Goal: Obtain resource: Download file/media

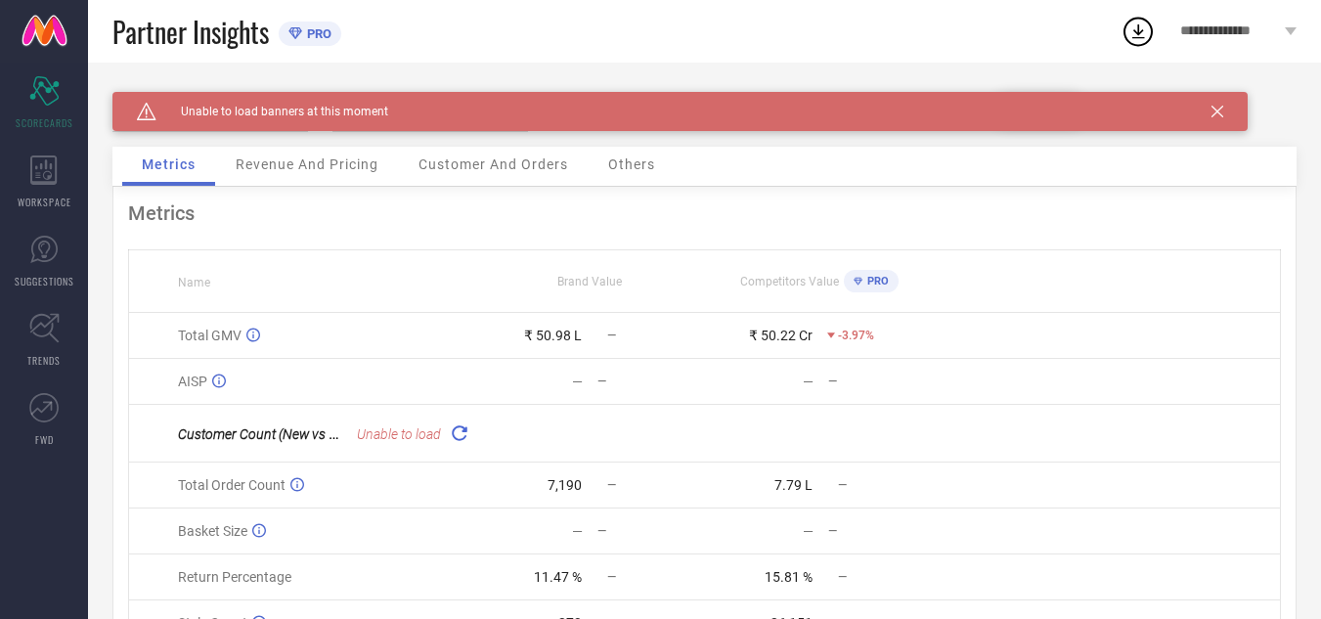
click at [1216, 112] on icon at bounding box center [1218, 112] width 12 height 12
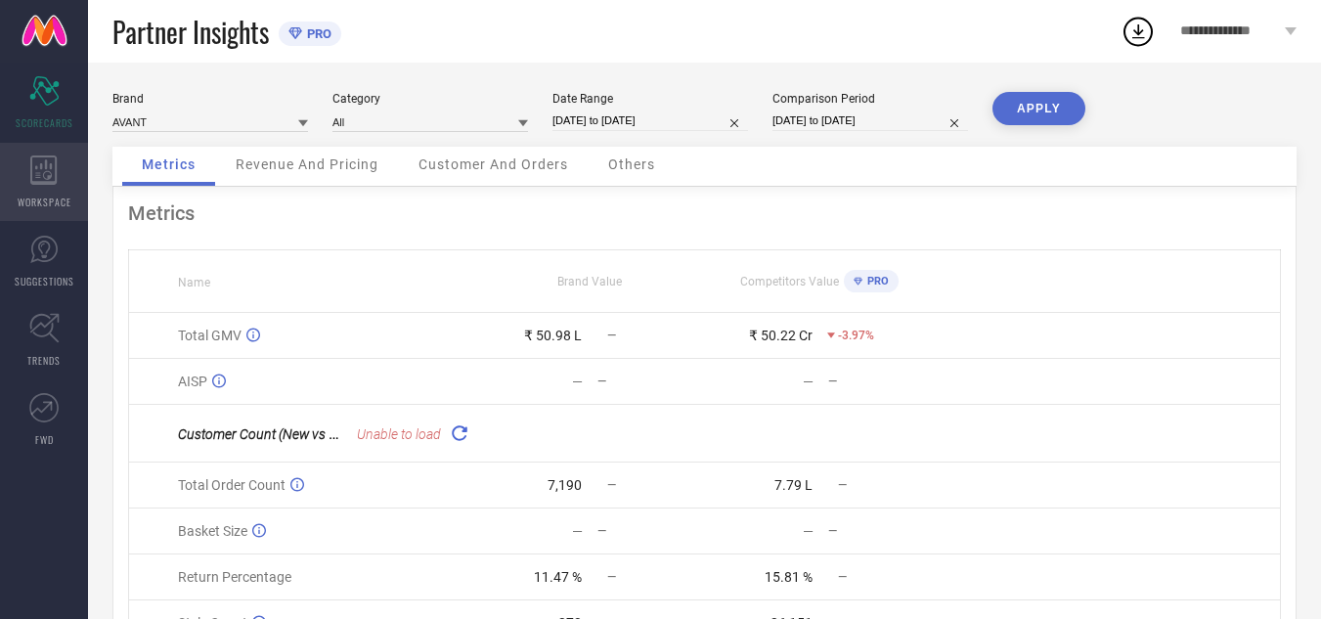
click at [69, 168] on div "WORKSPACE" at bounding box center [44, 182] width 88 height 78
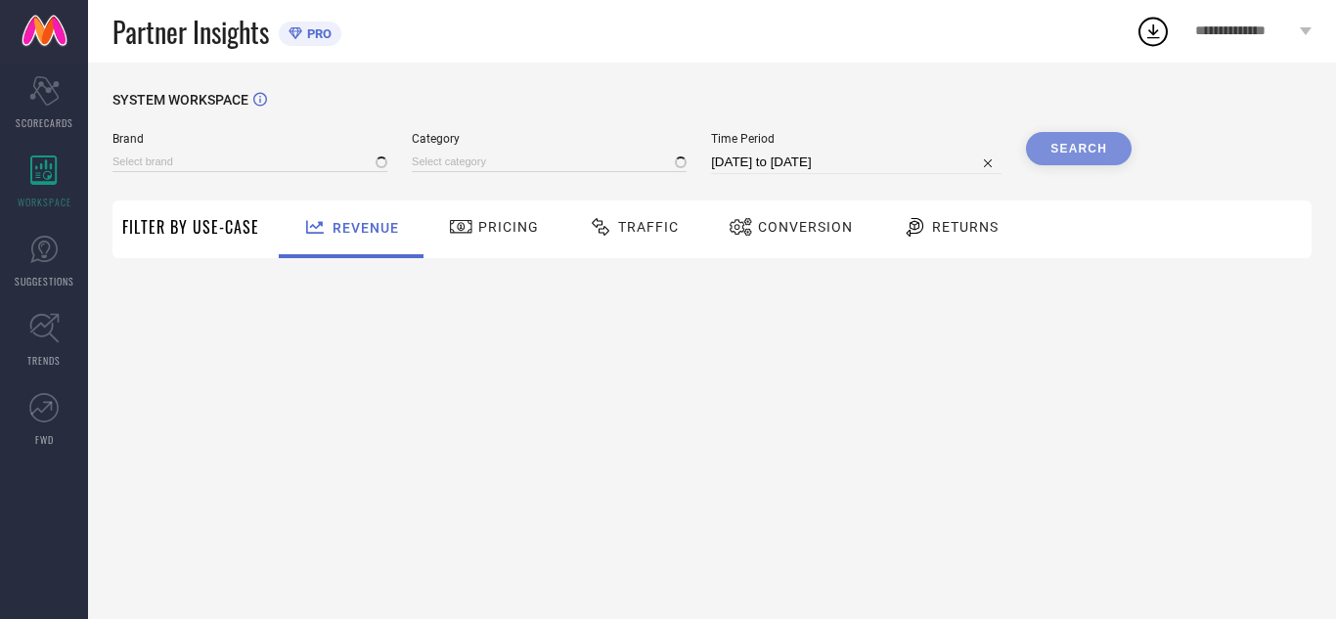
type input "AVANT"
type input "All"
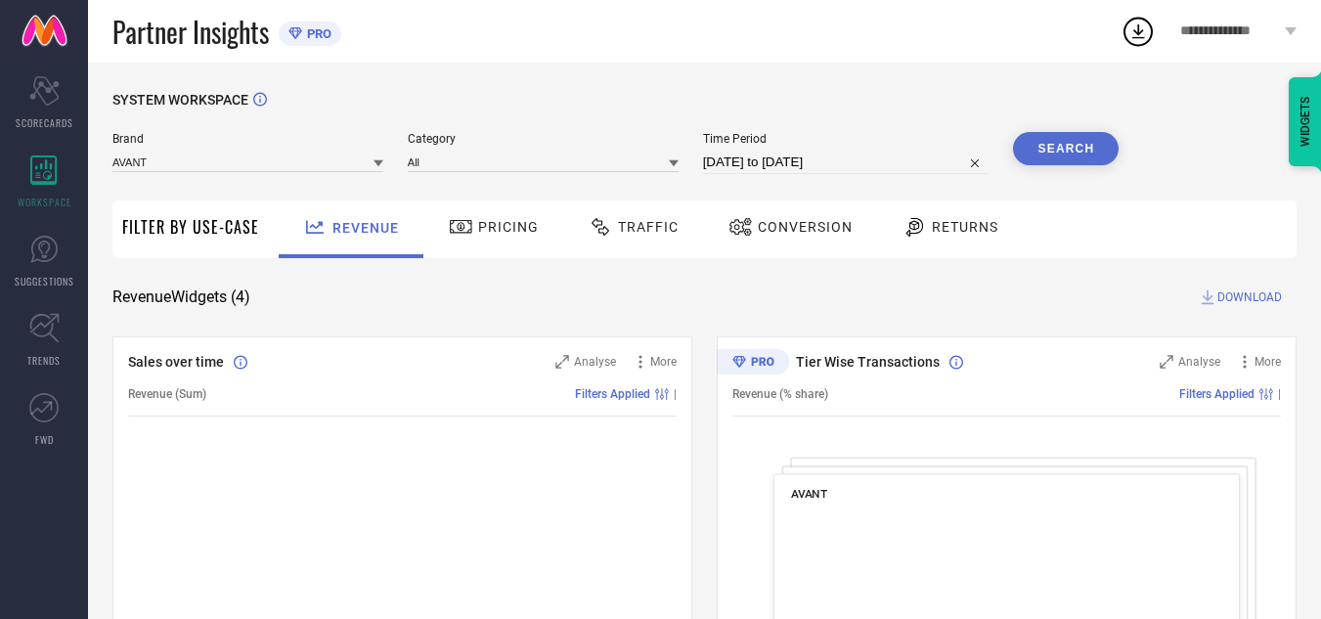
click at [662, 228] on span "Traffic" at bounding box center [648, 227] width 61 height 16
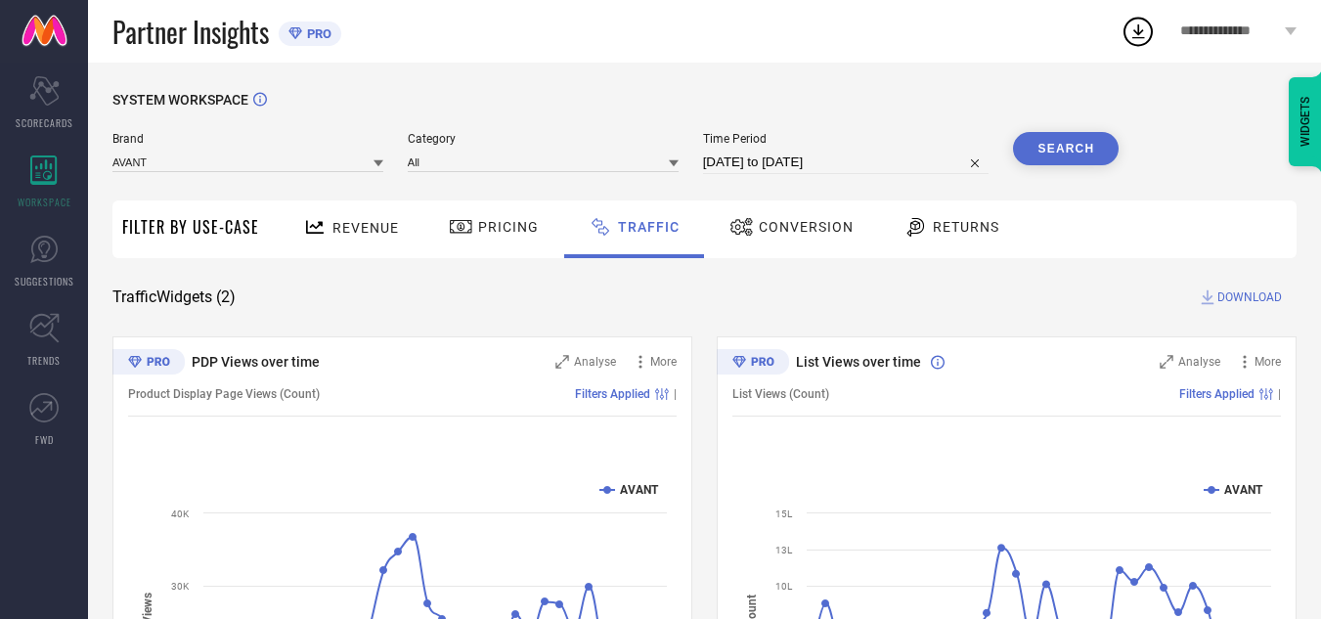
click at [1052, 151] on button "Search" at bounding box center [1066, 148] width 106 height 33
click at [1227, 291] on span "DOWNLOAD" at bounding box center [1250, 298] width 65 height 20
